Goal: Information Seeking & Learning: Learn about a topic

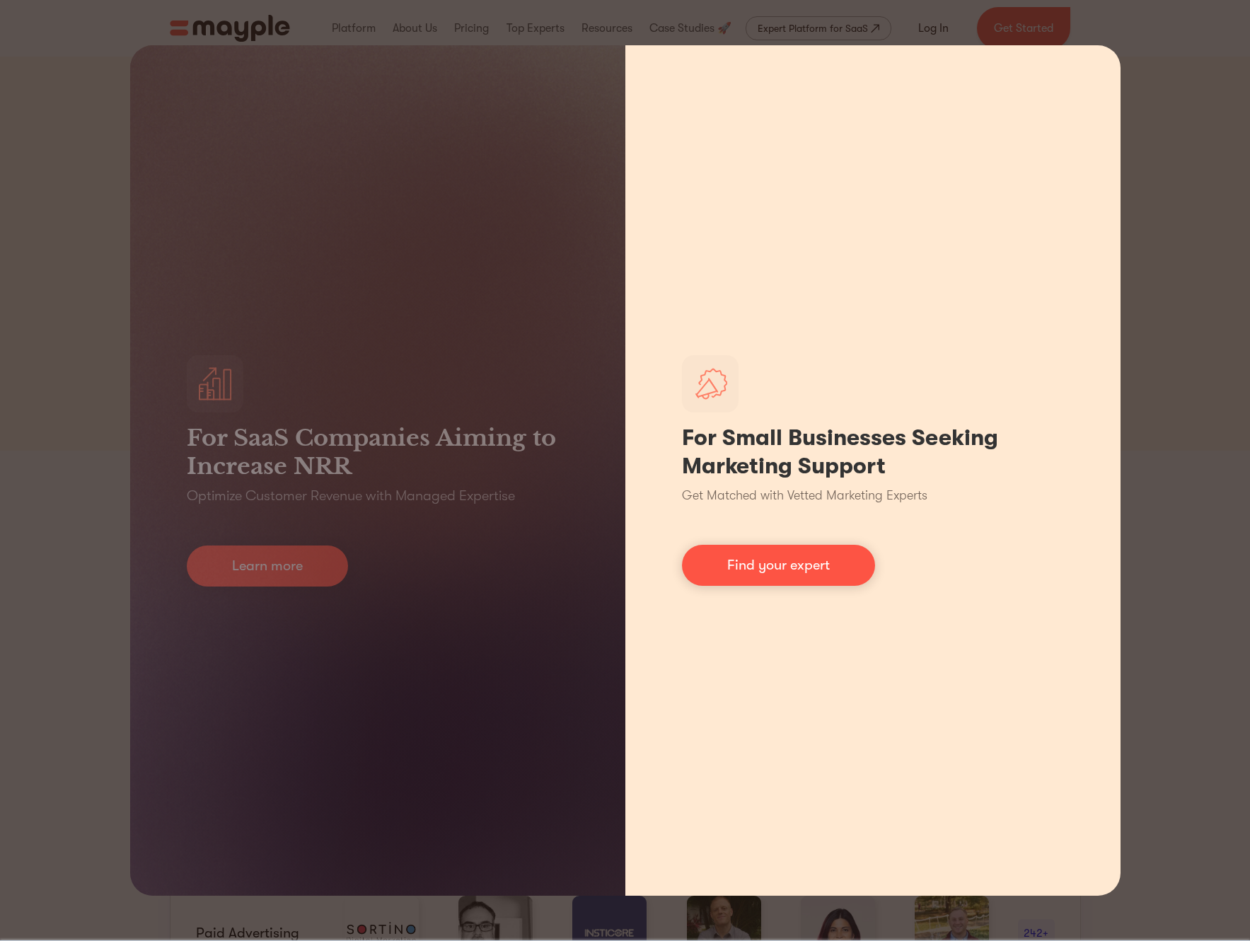
click at [768, 472] on h1 "For Small Businesses Seeking Marketing Support" at bounding box center [873, 452] width 382 height 57
click at [779, 567] on link "Find your expert" at bounding box center [778, 565] width 193 height 41
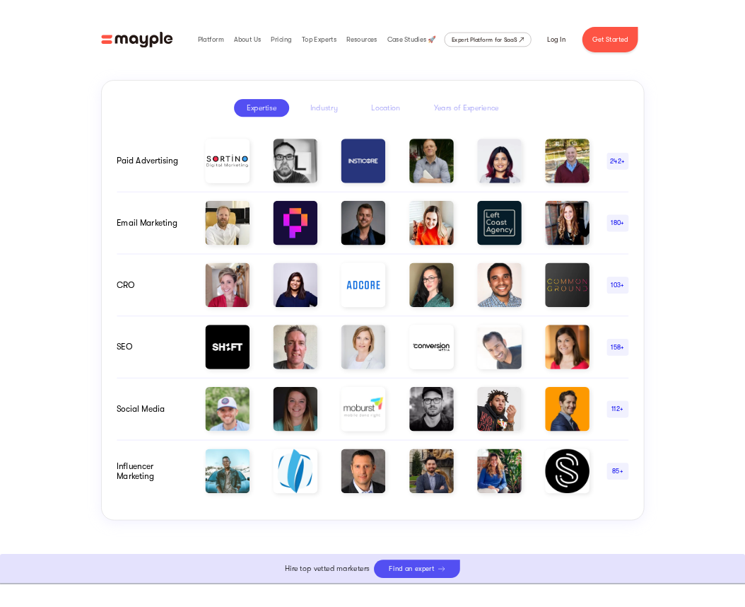
scroll to position [701, 0]
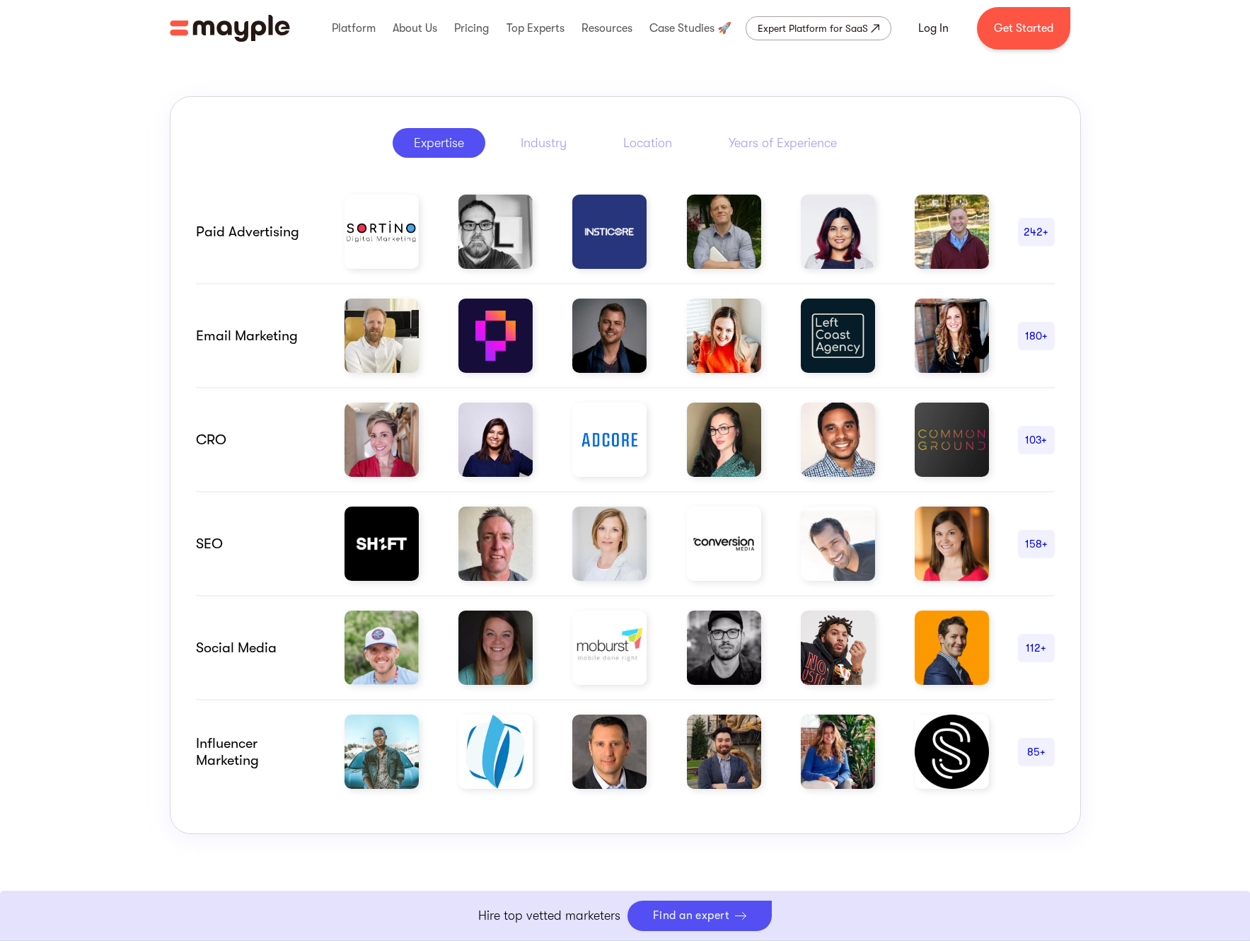
click at [261, 653] on div "Social Media" at bounding box center [256, 647] width 120 height 17
click at [290, 215] on div "Paid advertising 242+" at bounding box center [625, 232] width 859 height 104
